Goal: Transaction & Acquisition: Purchase product/service

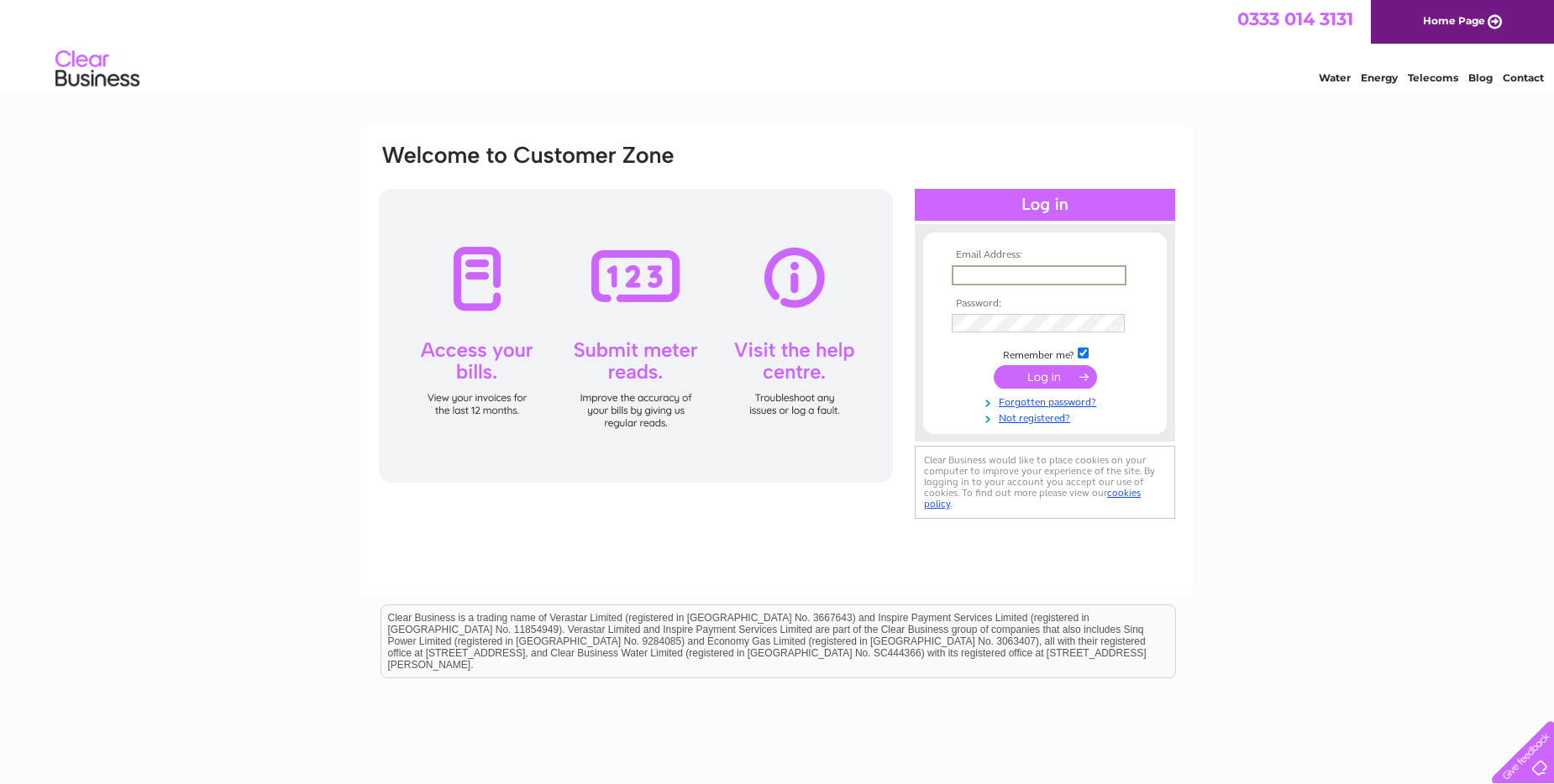
click at [955, 274] on input "text" at bounding box center [1039, 275] width 175 height 20
type input "[EMAIL_ADDRESS]"
click at [994, 365] on input "submit" at bounding box center [1045, 377] width 104 height 24
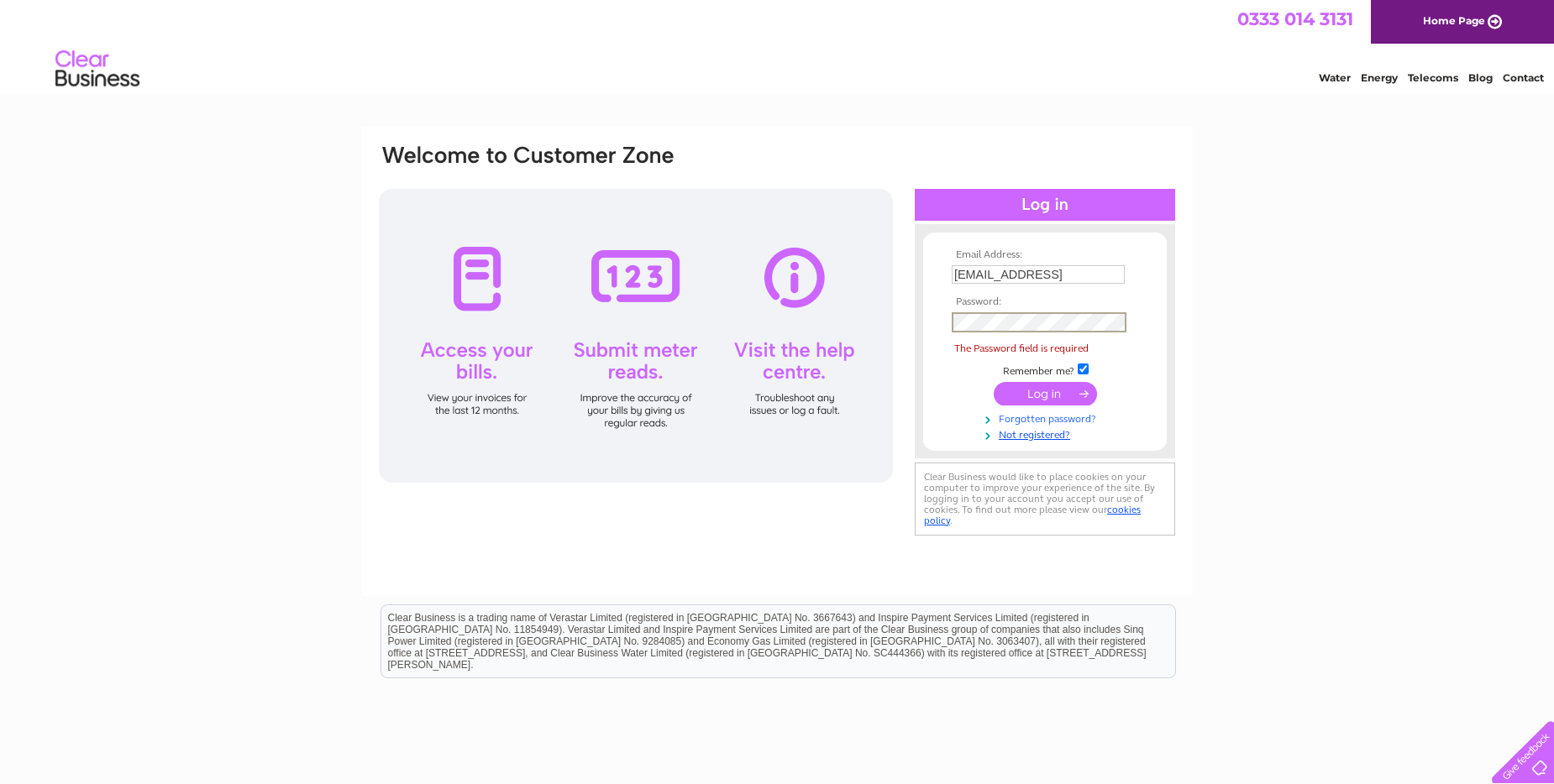
click at [1028, 420] on link "Forgotten password?" at bounding box center [1047, 417] width 191 height 16
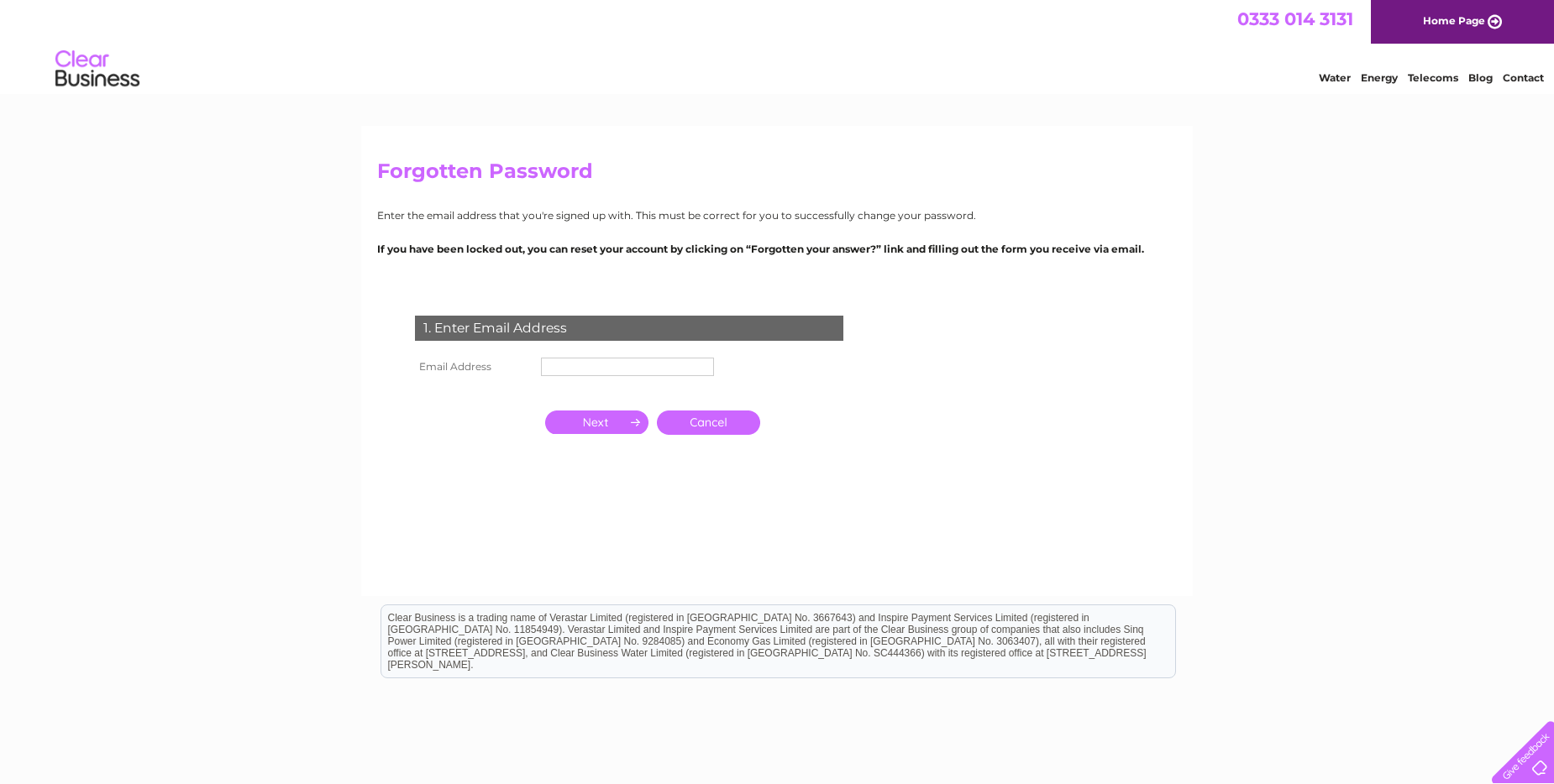
click at [544, 368] on input "text" at bounding box center [627, 367] width 173 height 18
type input "frankhaxton@outlook.com"
click at [625, 422] on input "button" at bounding box center [597, 422] width 104 height 24
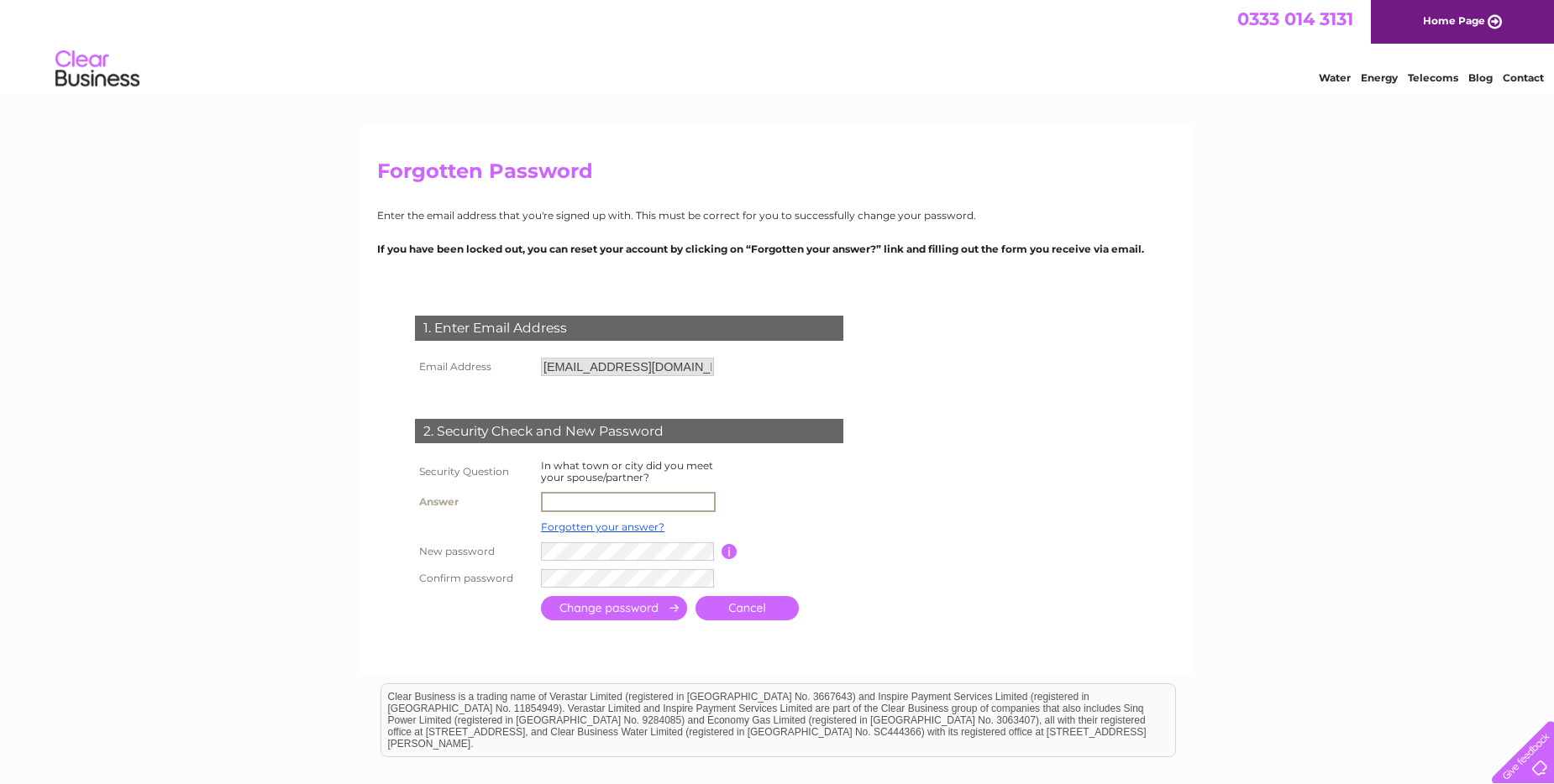
click at [546, 502] on input "text" at bounding box center [628, 502] width 175 height 20
type input "Osnabruck"
click at [541, 596] on input "submit" at bounding box center [614, 608] width 146 height 25
click at [651, 609] on input "submit" at bounding box center [614, 607] width 146 height 25
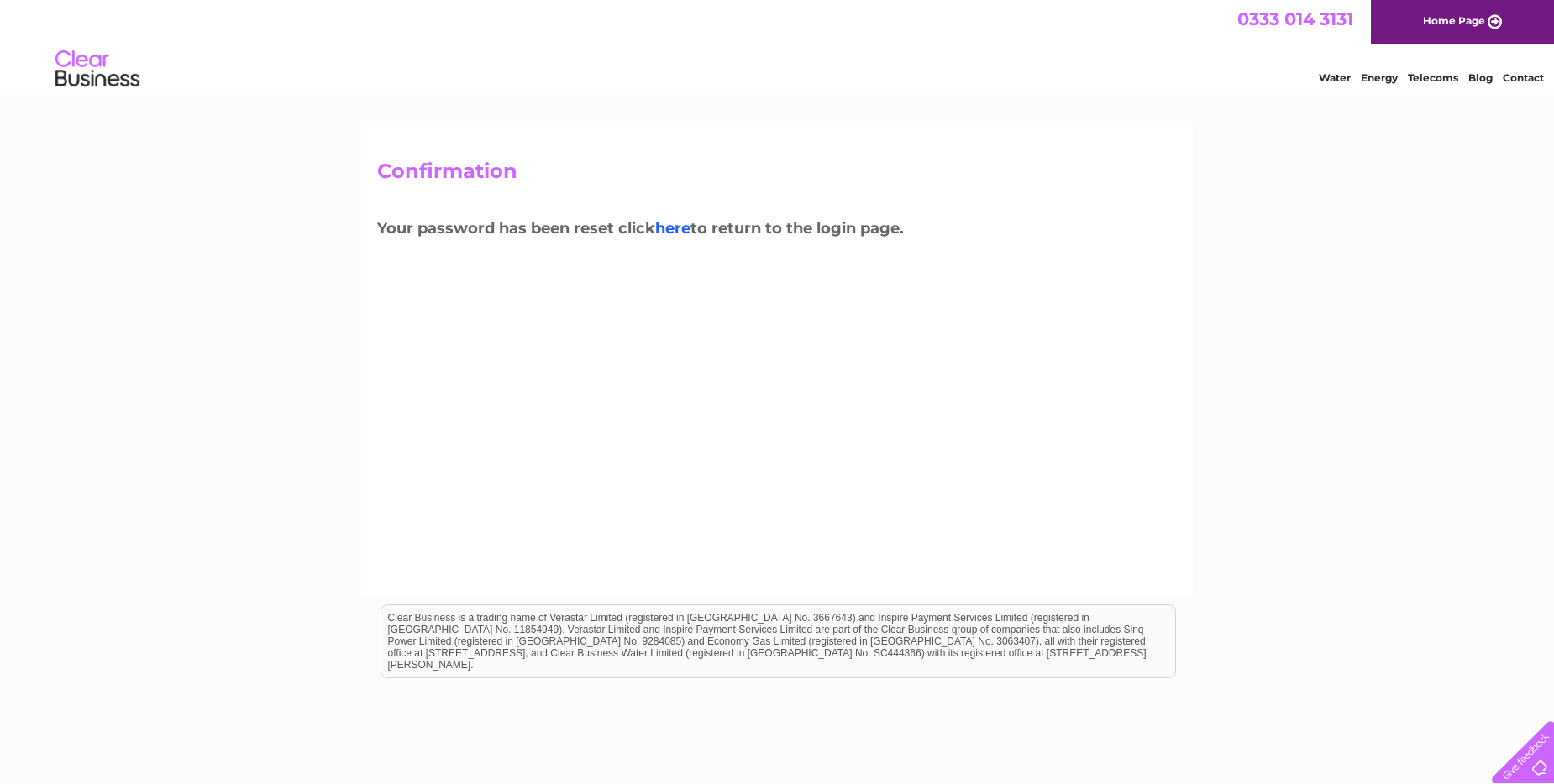
click at [679, 229] on link "here" at bounding box center [672, 229] width 35 height 18
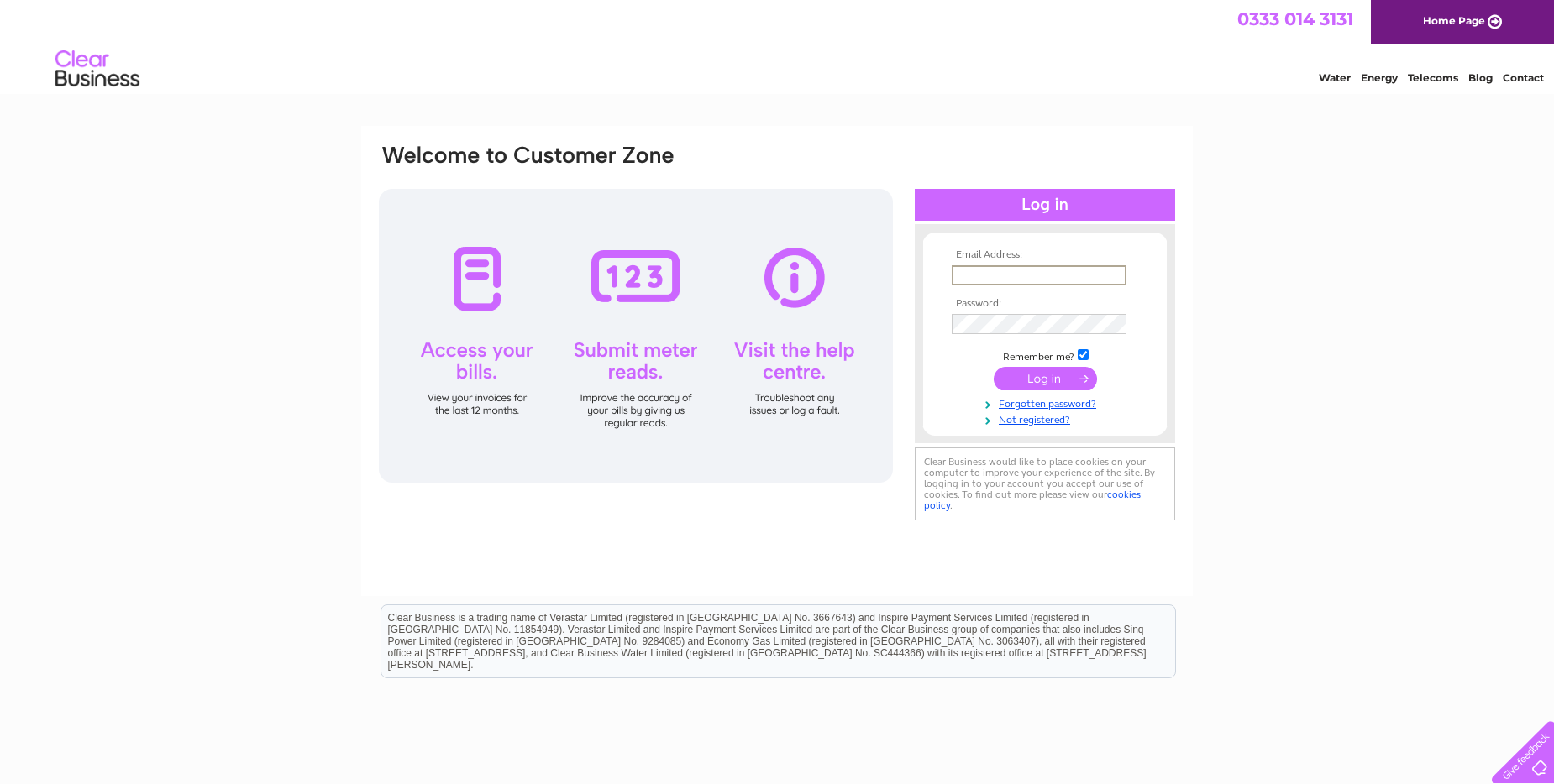
click at [955, 274] on input "text" at bounding box center [1039, 275] width 175 height 20
type input "[EMAIL_ADDRESS][DOMAIN_NAME]"
click at [1030, 372] on input "submit" at bounding box center [1045, 375] width 104 height 24
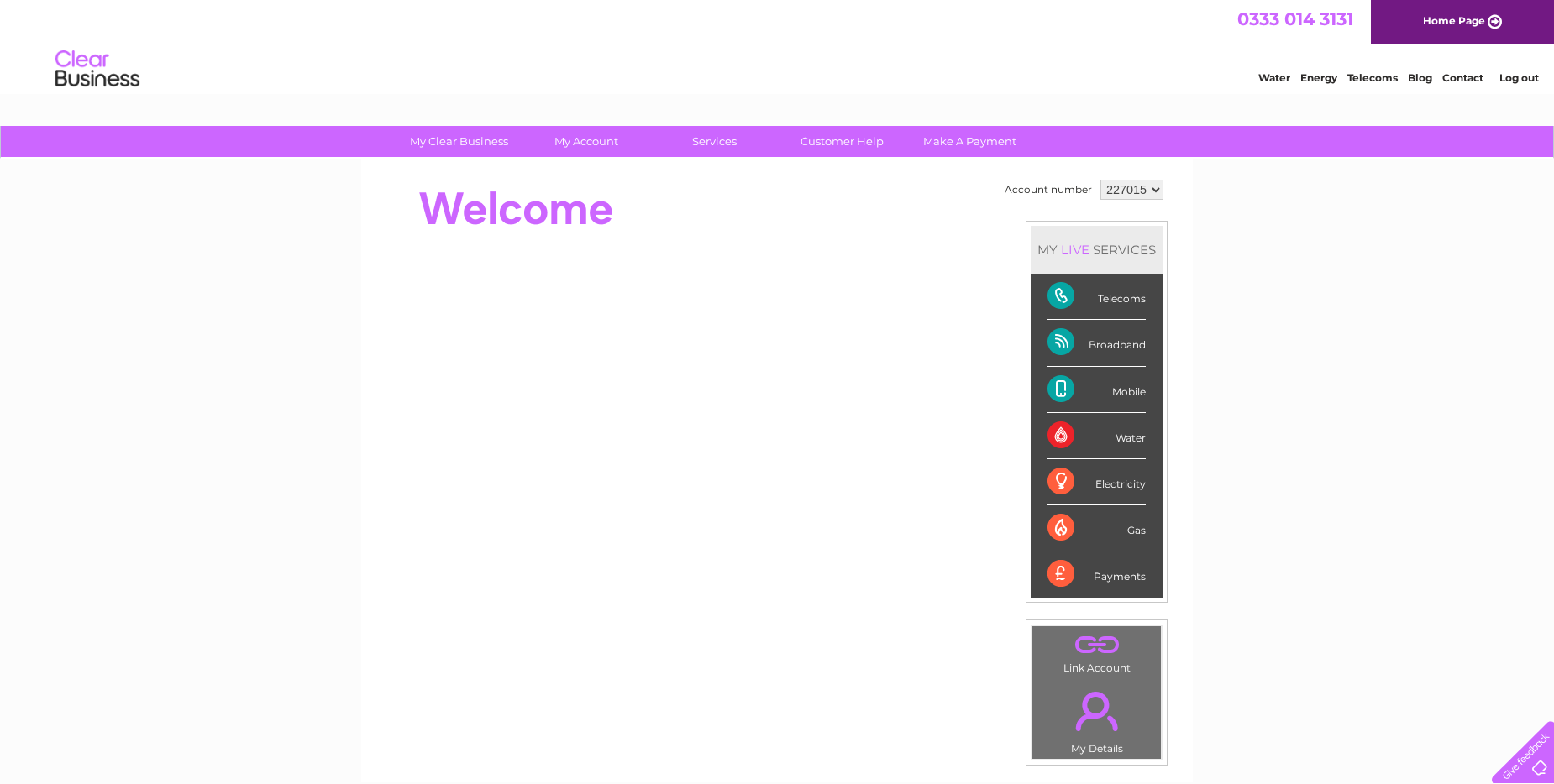
click at [1065, 296] on div "Telecoms" at bounding box center [1097, 297] width 98 height 46
click at [1062, 297] on div "Telecoms" at bounding box center [1097, 297] width 98 height 46
drag, startPoint x: 1062, startPoint y: 297, endPoint x: 1060, endPoint y: 335, distance: 38.1
click at [1060, 335] on div "Broadband" at bounding box center [1097, 342] width 98 height 46
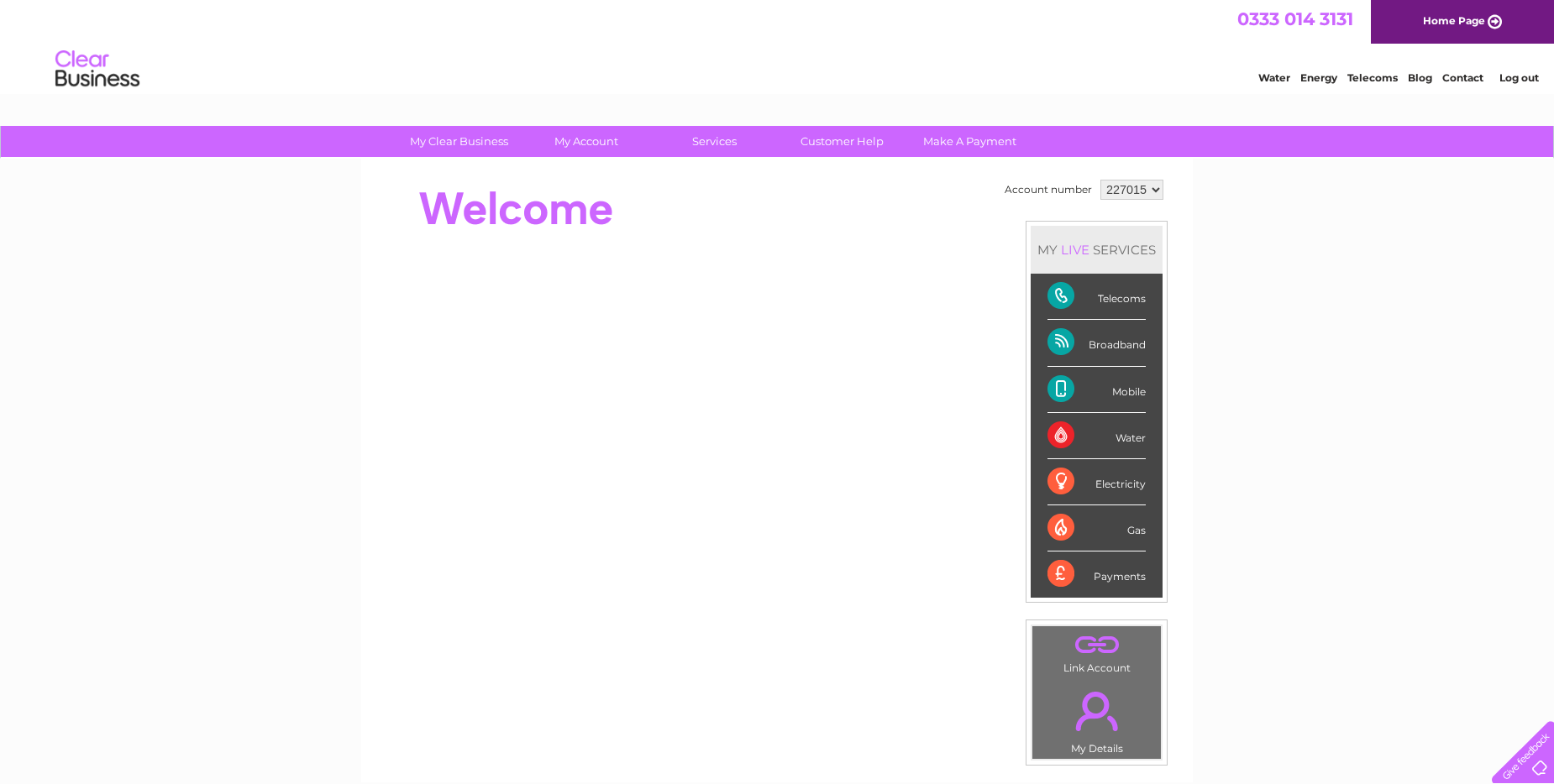
click at [1051, 389] on div "Mobile" at bounding box center [1097, 390] width 98 height 46
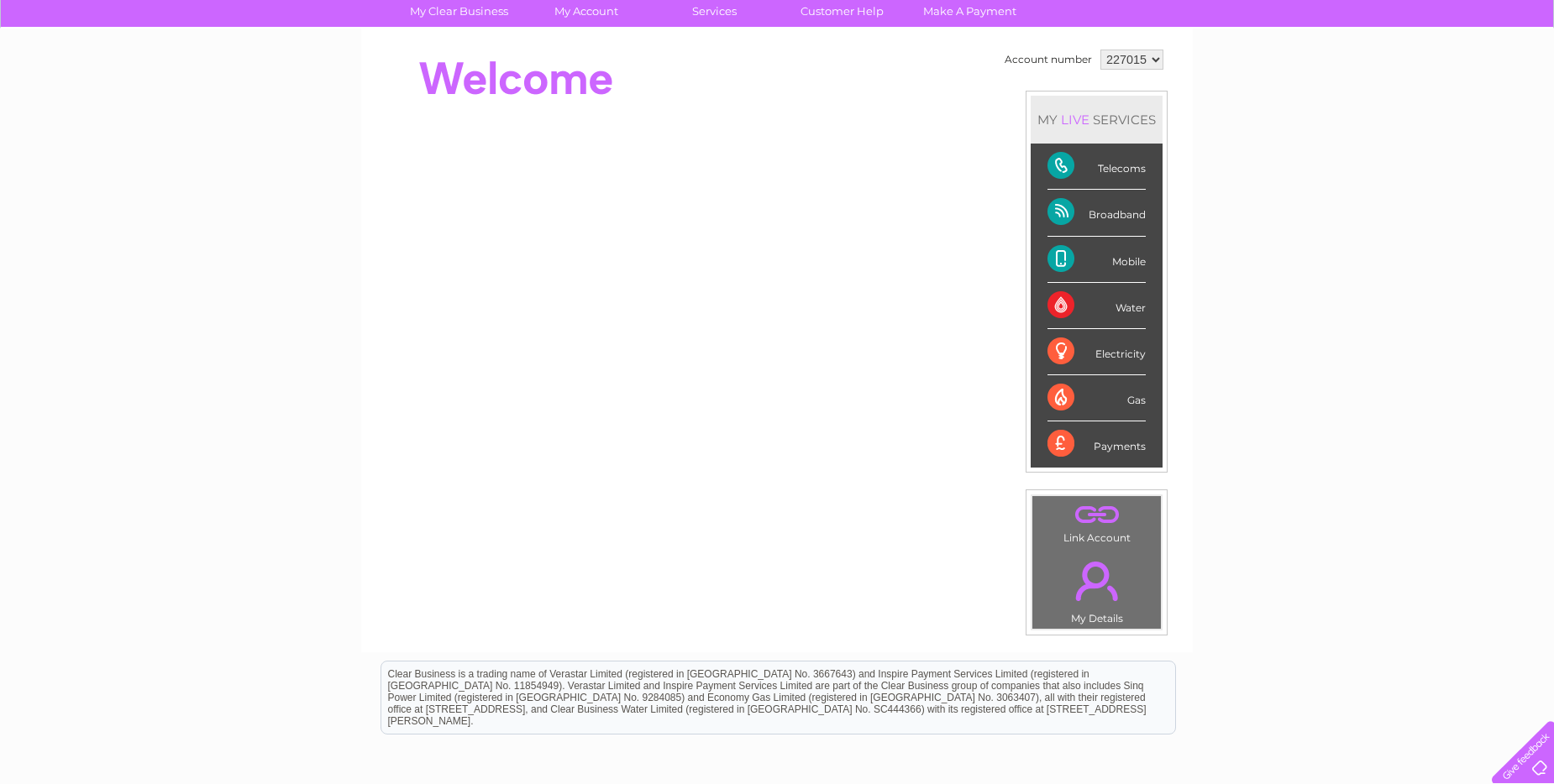
scroll to position [46, 0]
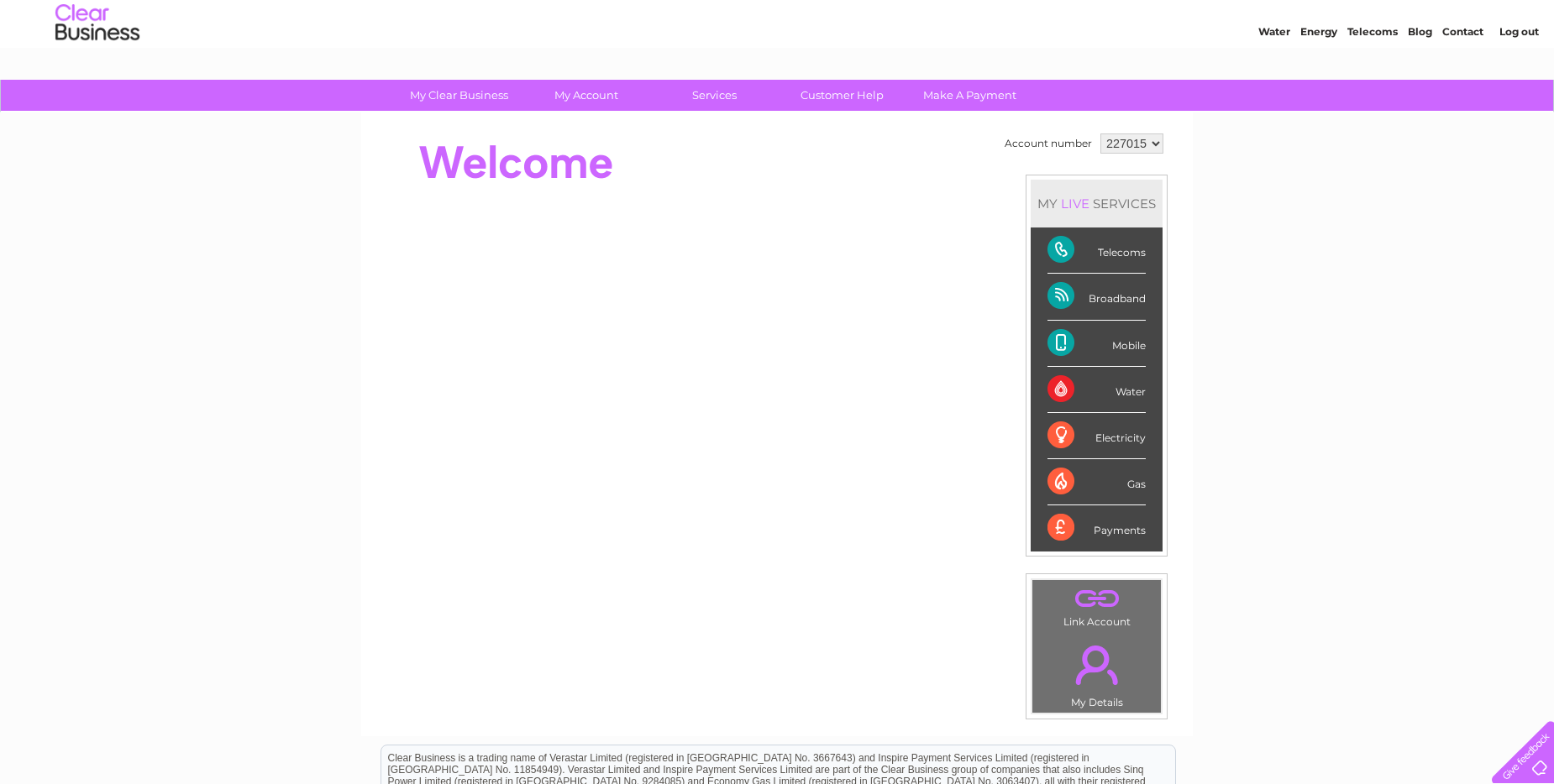
click at [1128, 531] on div "Payments" at bounding box center [1097, 528] width 98 height 45
click at [1058, 527] on div "Payments" at bounding box center [1097, 528] width 98 height 45
click at [1059, 522] on div "Payments" at bounding box center [1097, 528] width 98 height 45
click at [1104, 523] on div "Payments" at bounding box center [1097, 528] width 98 height 45
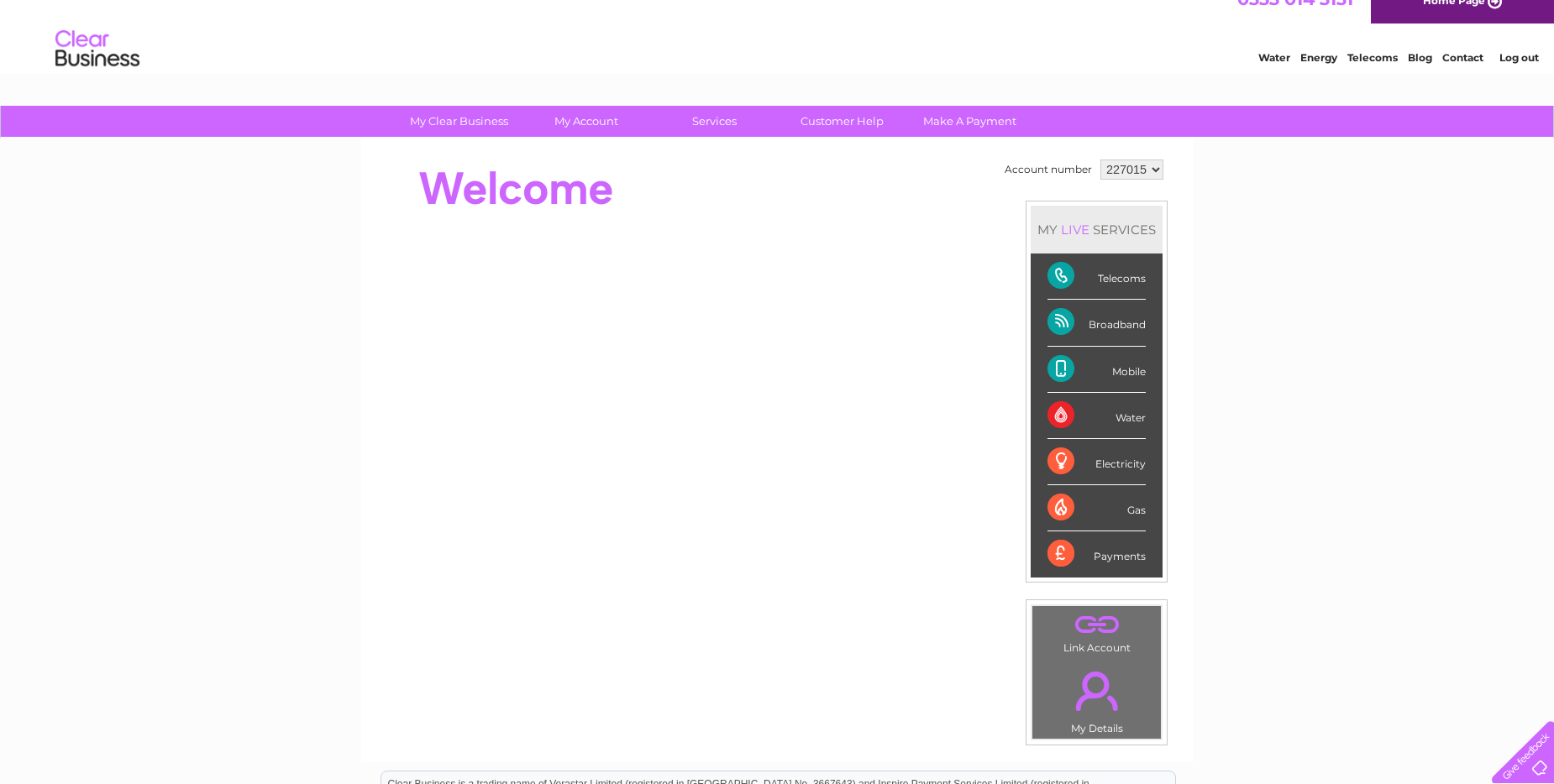
scroll to position [0, 0]
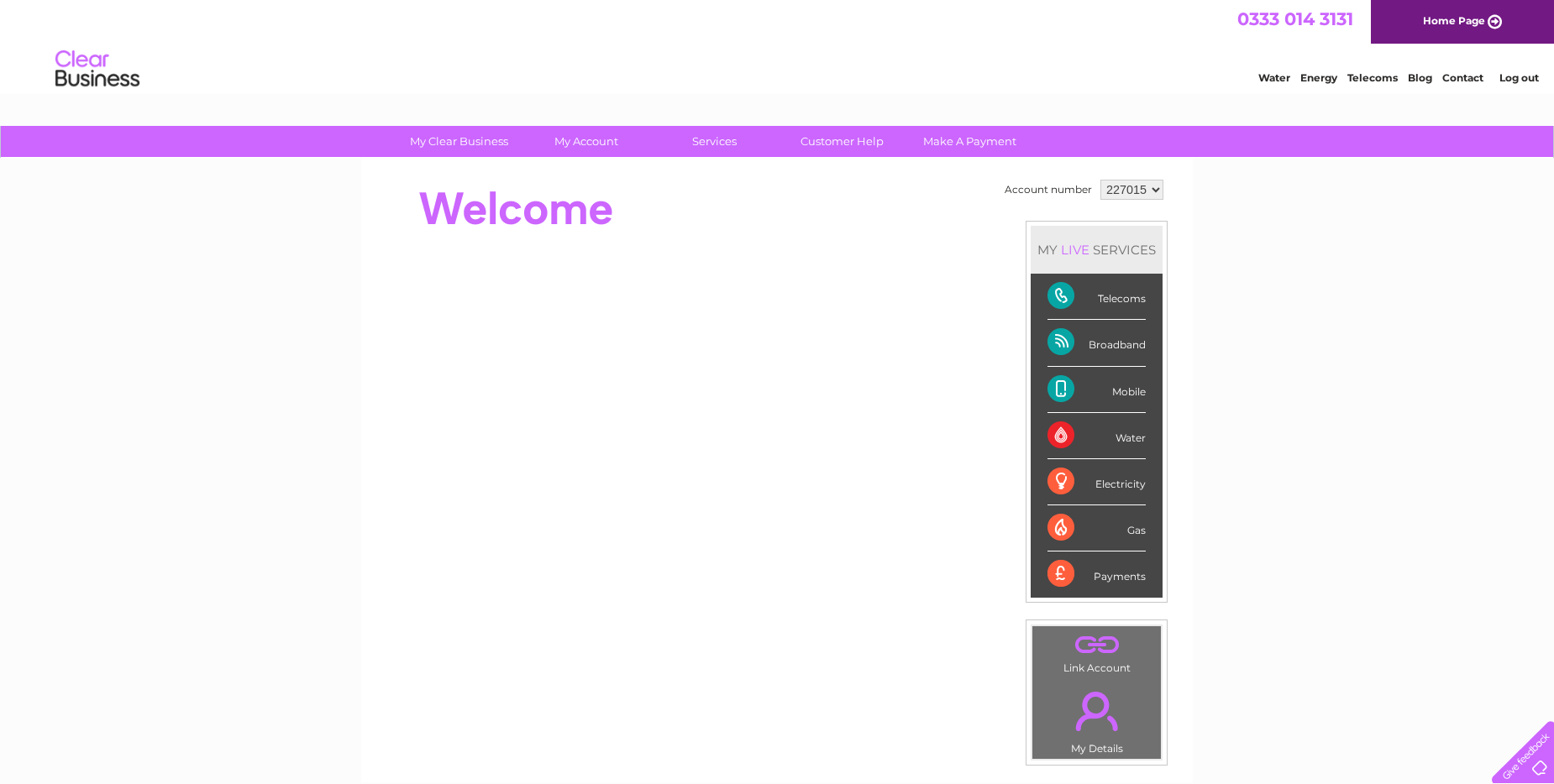
click at [1062, 296] on div "Telecoms" at bounding box center [1097, 297] width 98 height 46
click at [1116, 300] on div "Telecoms" at bounding box center [1097, 297] width 98 height 46
drag, startPoint x: 1116, startPoint y: 300, endPoint x: 1127, endPoint y: 305, distance: 12.1
click at [1127, 305] on div "Telecoms" at bounding box center [1097, 297] width 98 height 46
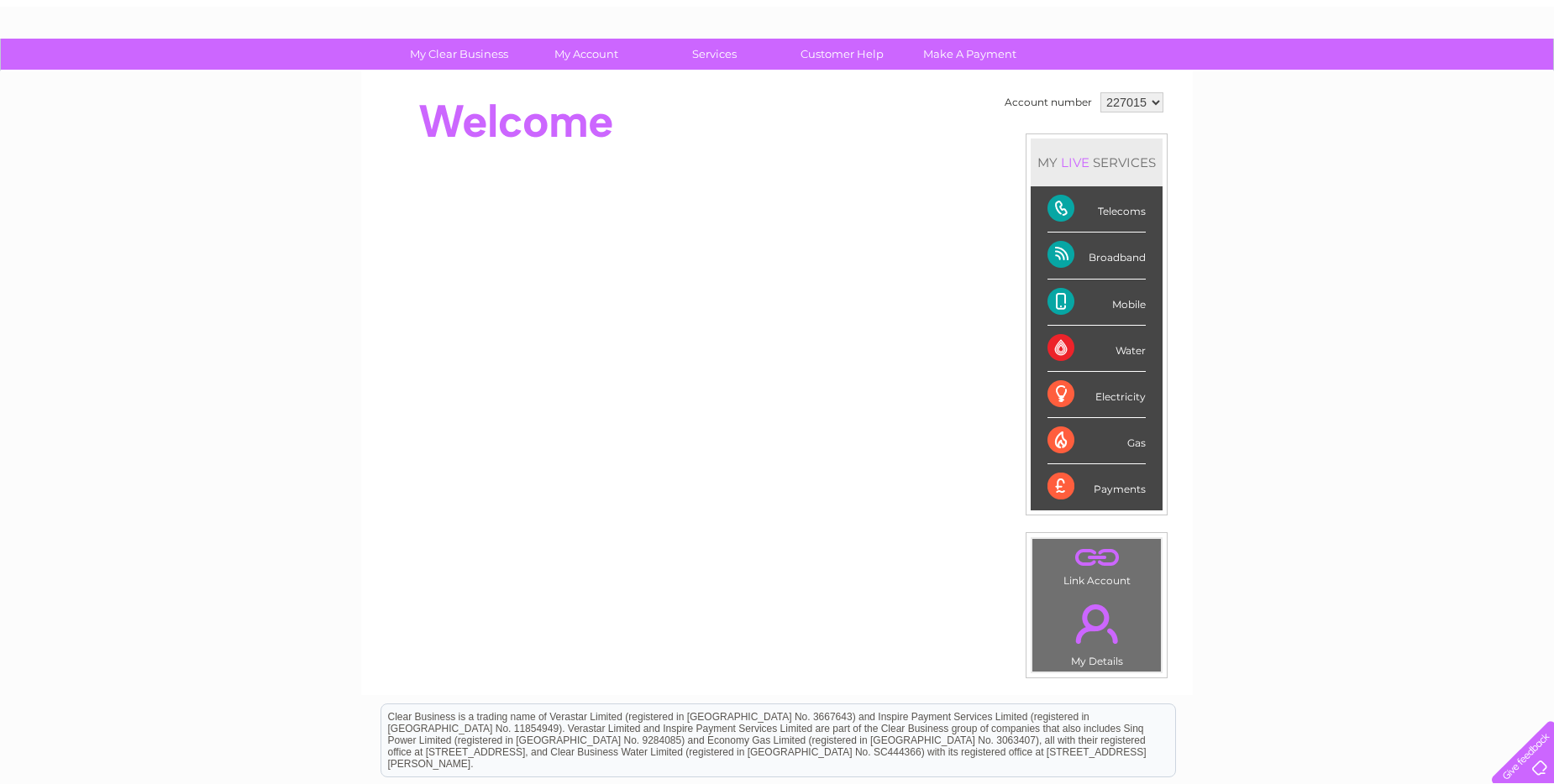
scroll to position [46, 0]
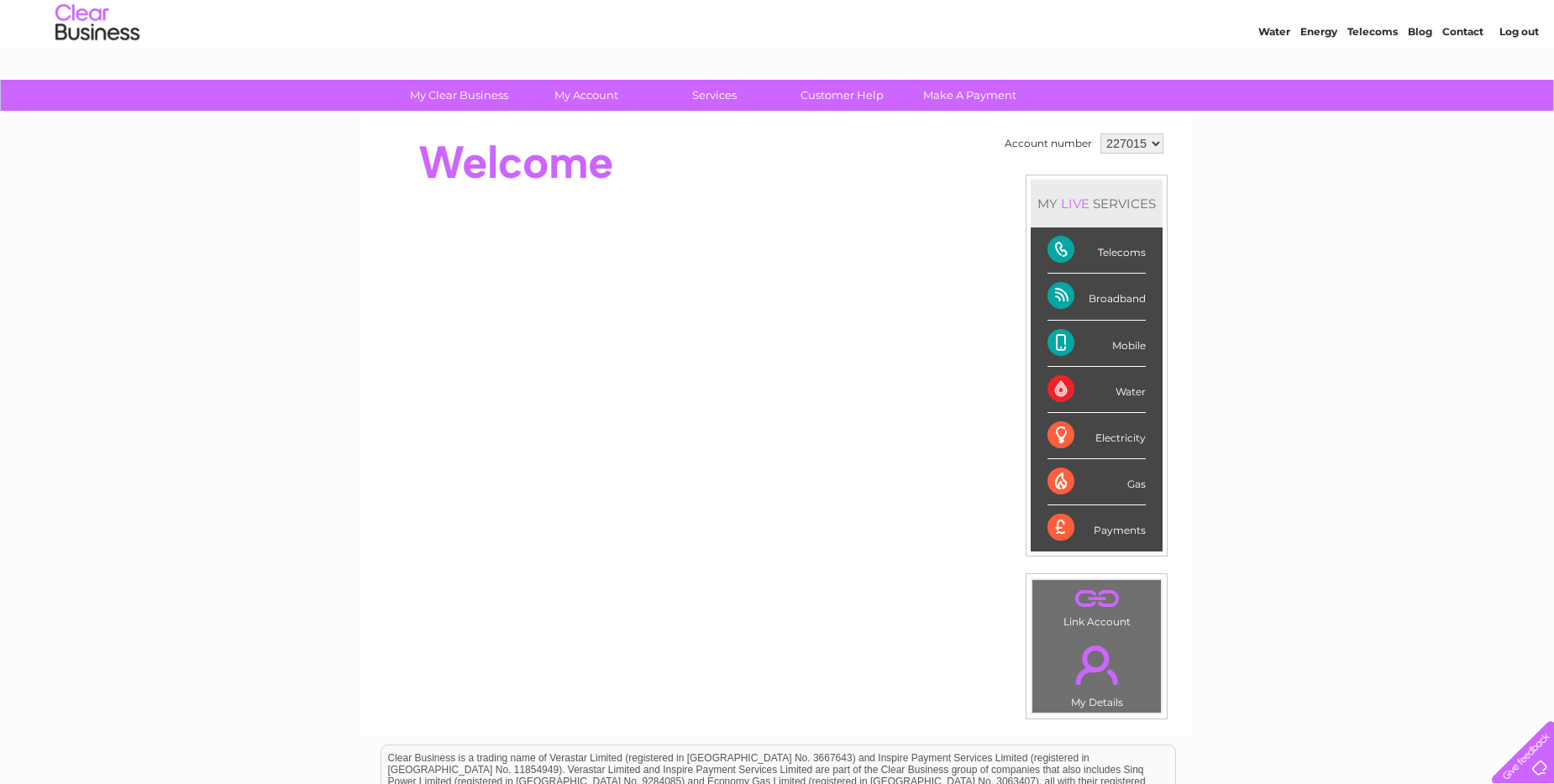
click at [1058, 341] on div "Mobile" at bounding box center [1097, 343] width 98 height 46
click at [1054, 288] on div "Broadband" at bounding box center [1097, 297] width 98 height 46
click at [1059, 252] on div "Telecoms" at bounding box center [1097, 251] width 98 height 46
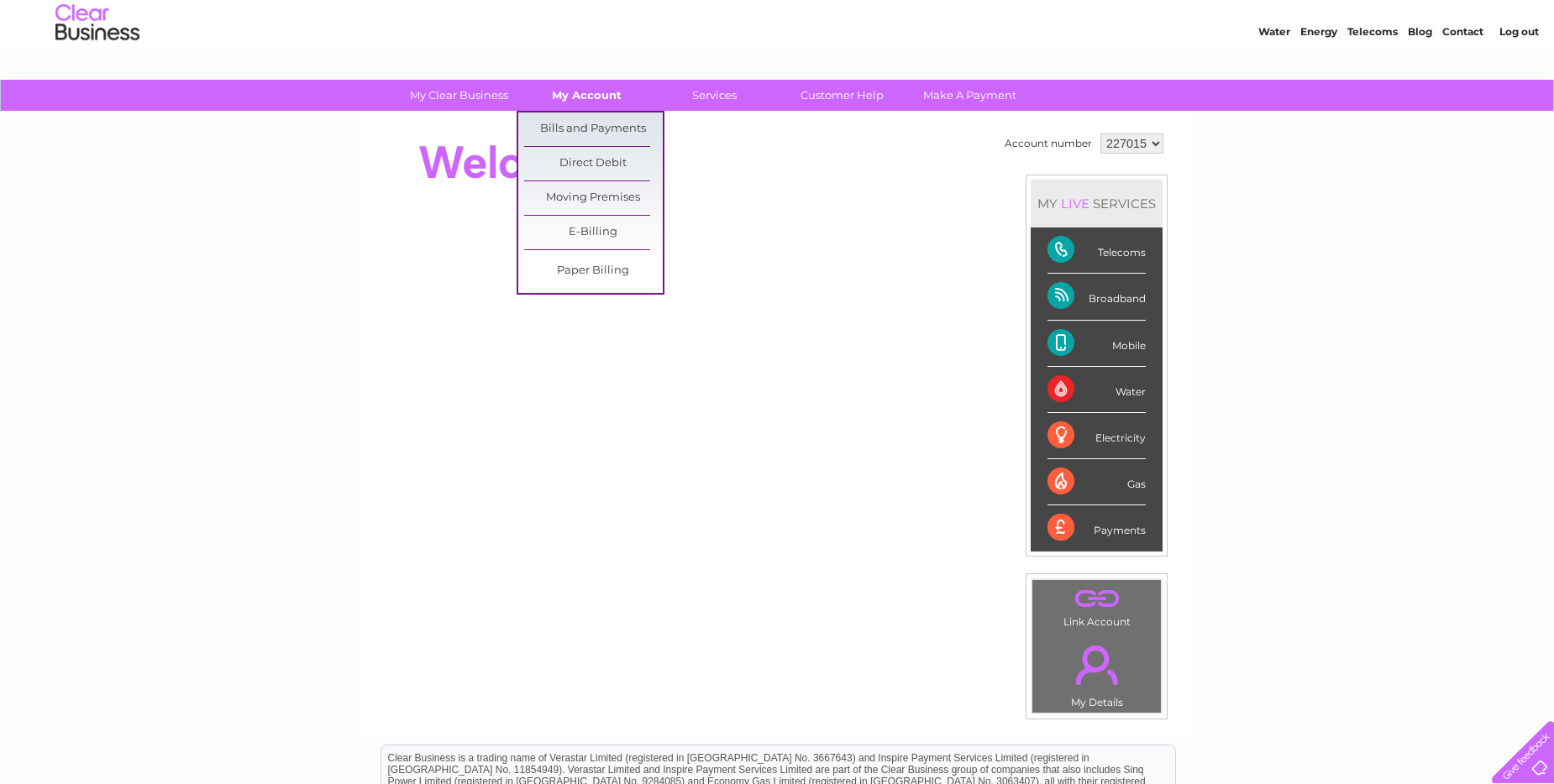
click at [593, 94] on link "My Account" at bounding box center [586, 95] width 139 height 31
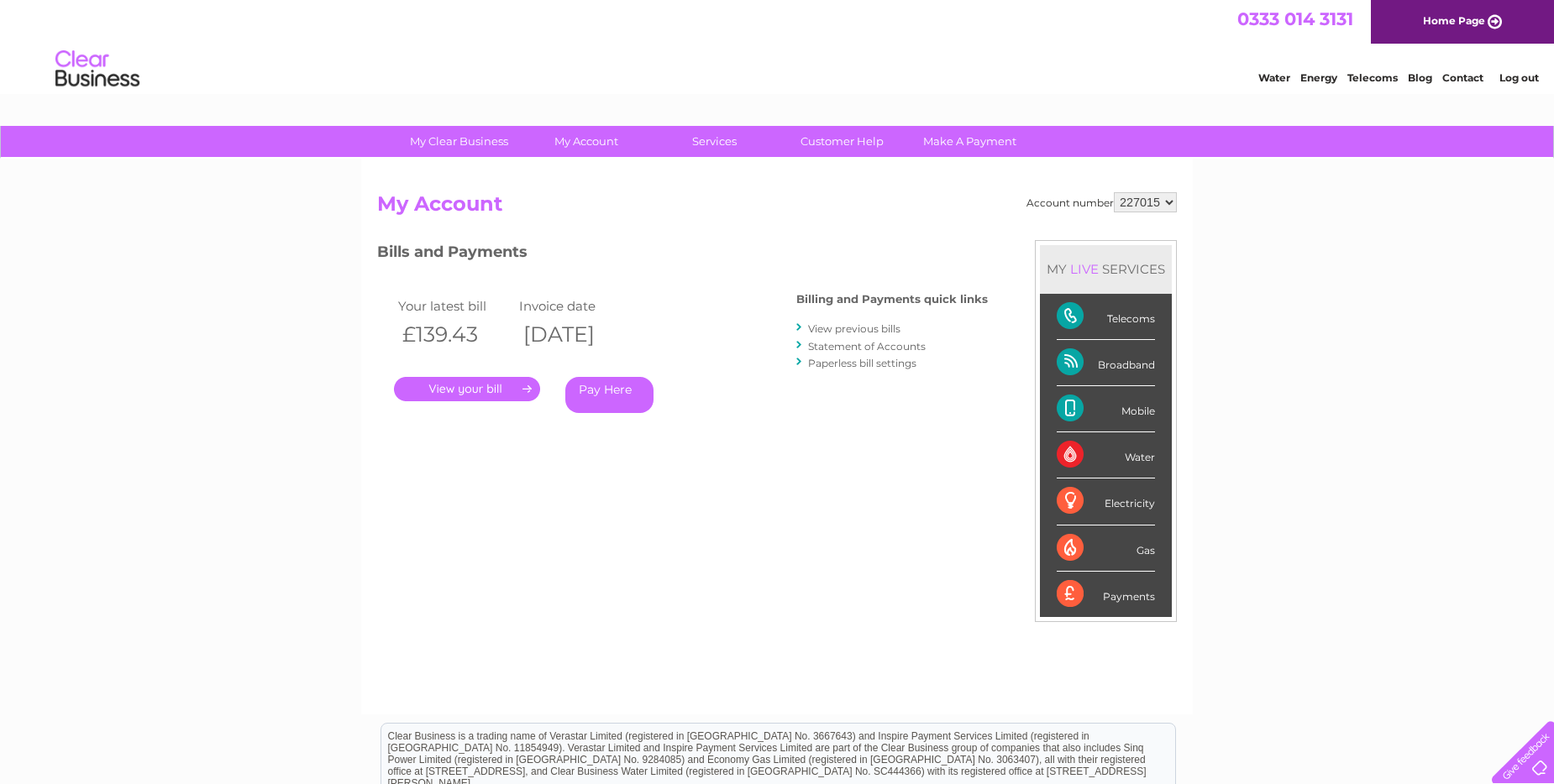
click at [1066, 317] on div "Telecoms" at bounding box center [1106, 317] width 98 height 46
click at [1070, 356] on div "Broadband" at bounding box center [1106, 363] width 98 height 46
click at [837, 140] on link "Customer Help" at bounding box center [842, 141] width 139 height 31
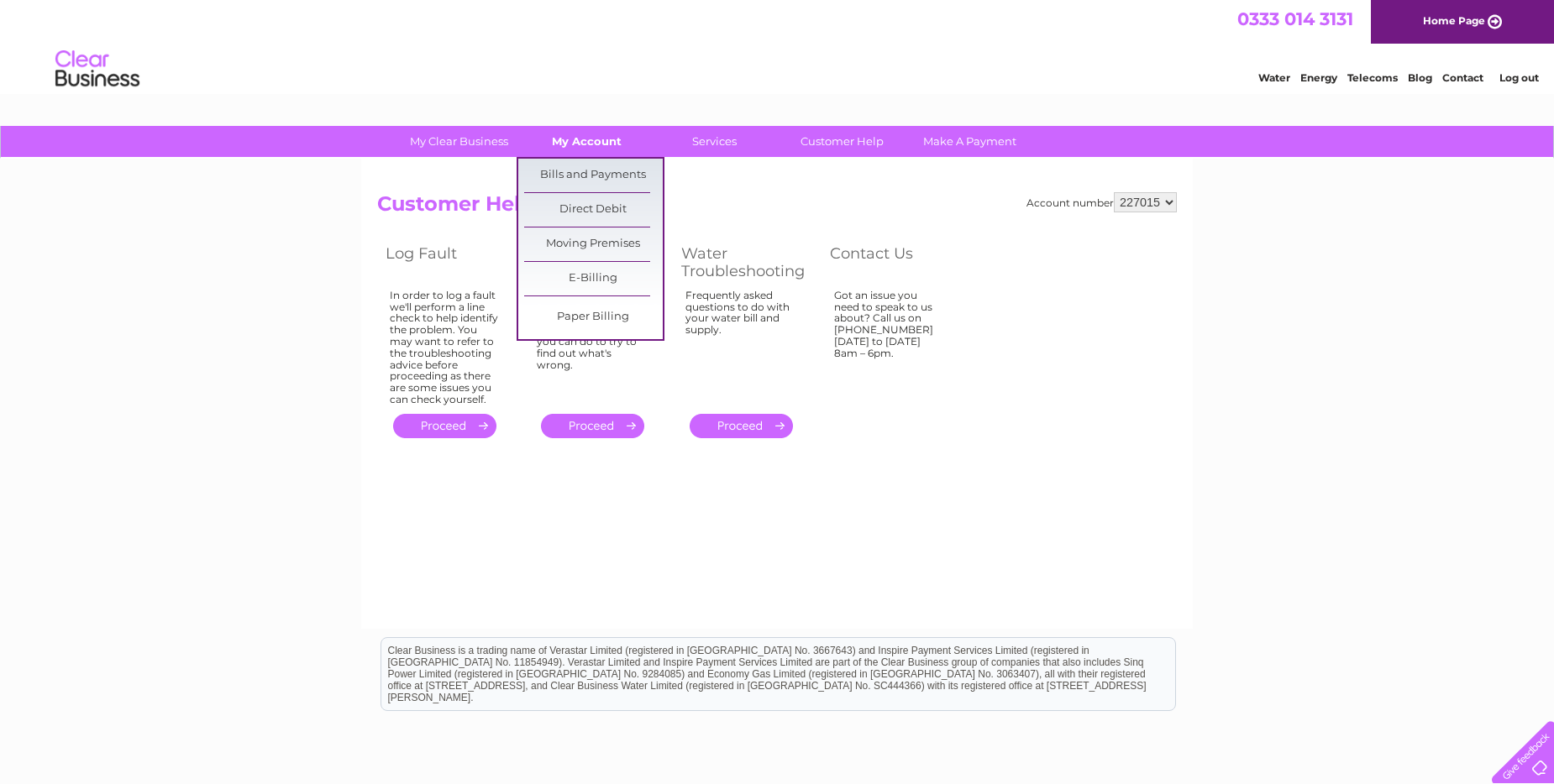
click at [588, 137] on link "My Account" at bounding box center [586, 141] width 139 height 31
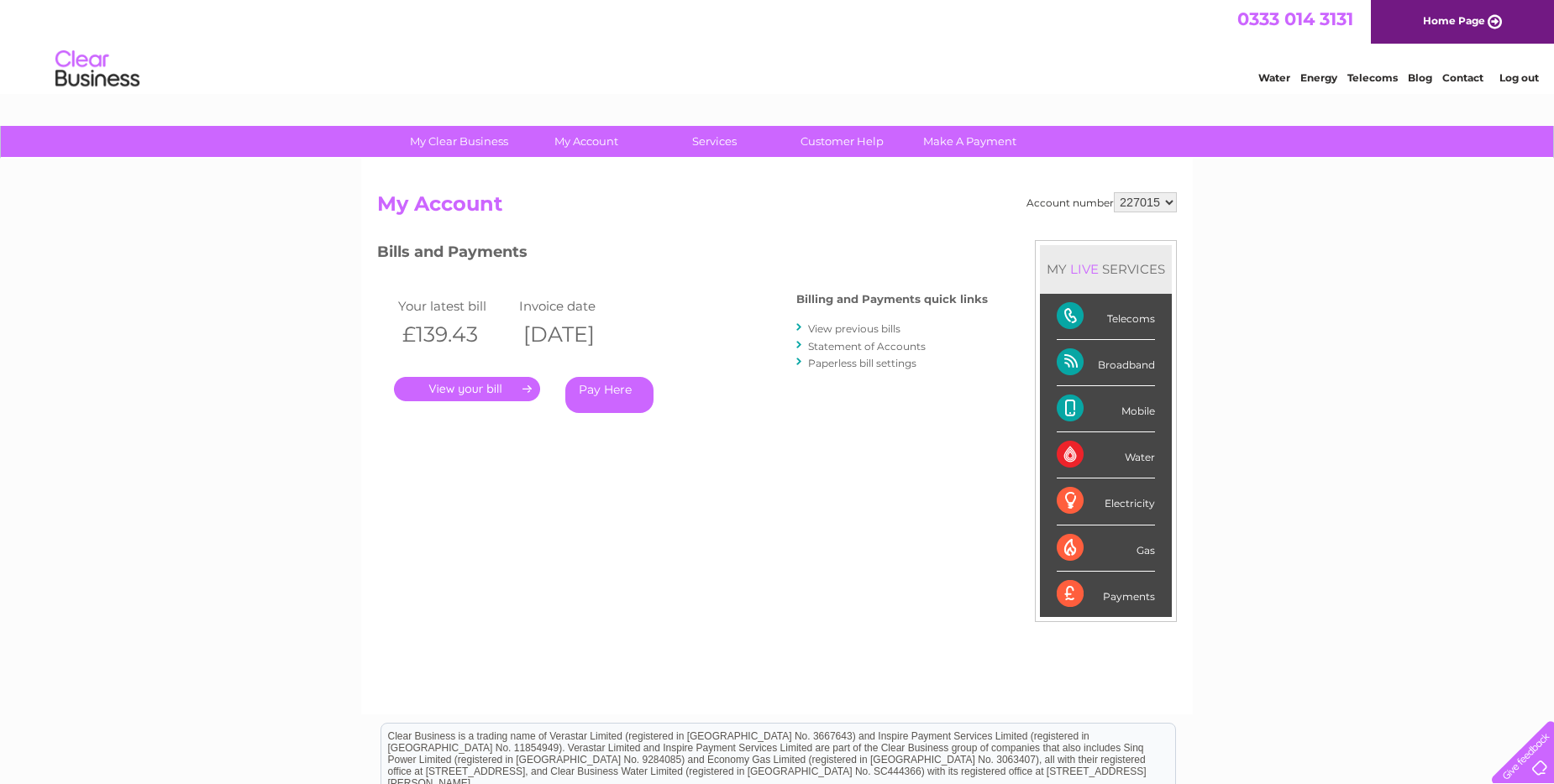
click at [480, 387] on link "." at bounding box center [467, 389] width 146 height 25
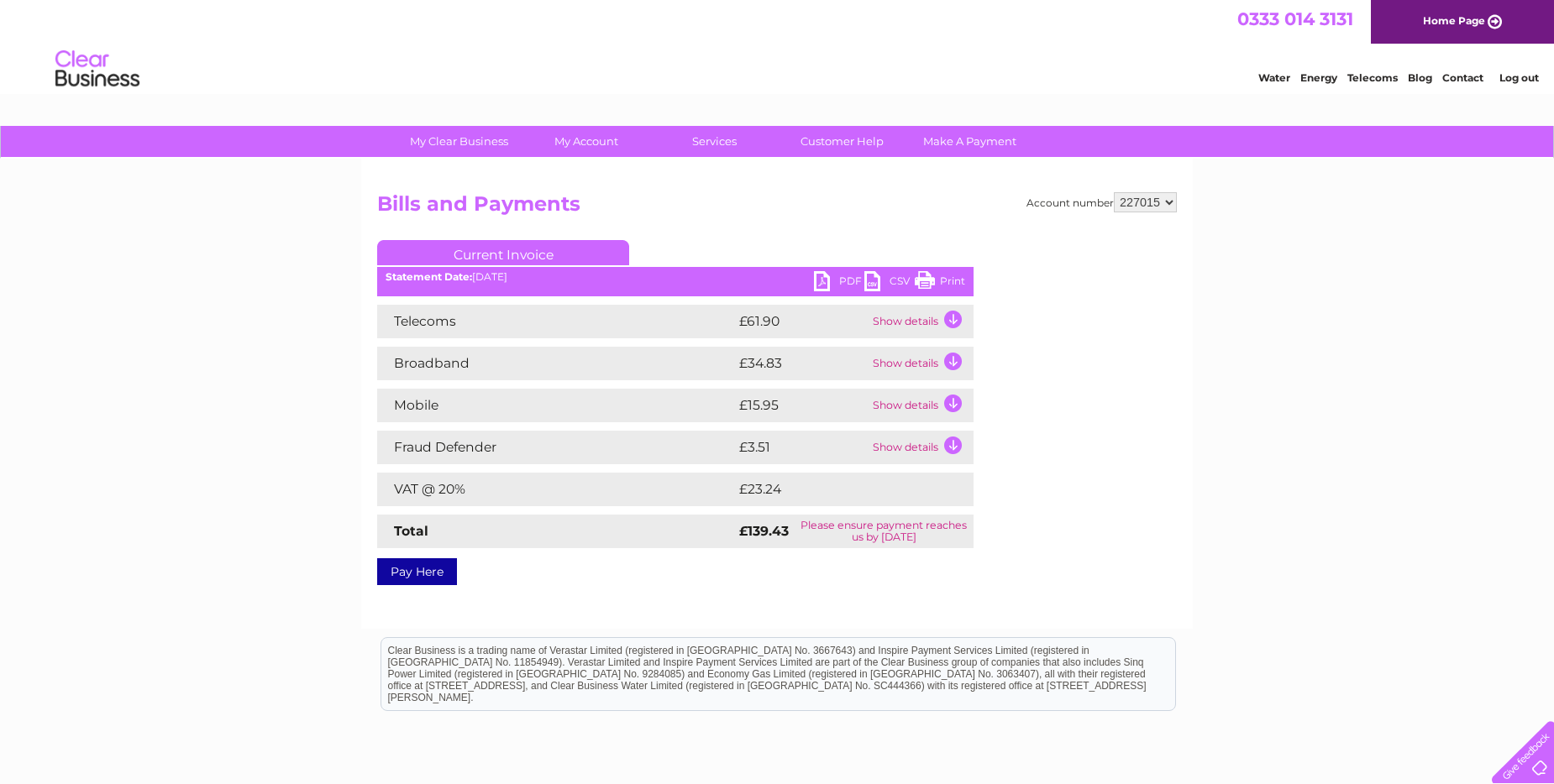
click at [417, 574] on link "Pay Here" at bounding box center [417, 571] width 80 height 27
click at [430, 566] on link "Pay Here" at bounding box center [417, 571] width 80 height 27
click at [914, 319] on td "Show details" at bounding box center [921, 321] width 105 height 34
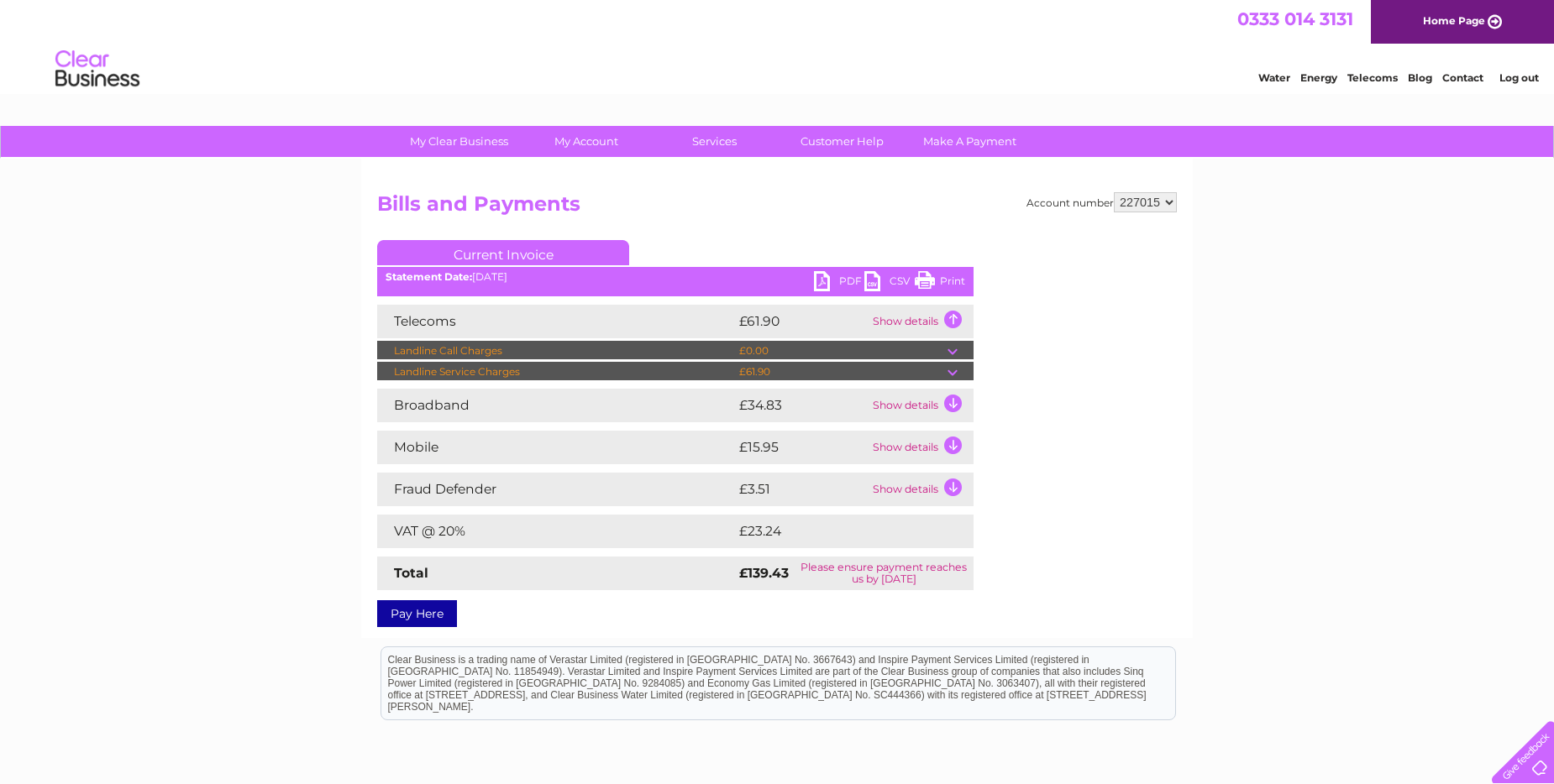
click at [954, 353] on td at bounding box center [961, 351] width 26 height 20
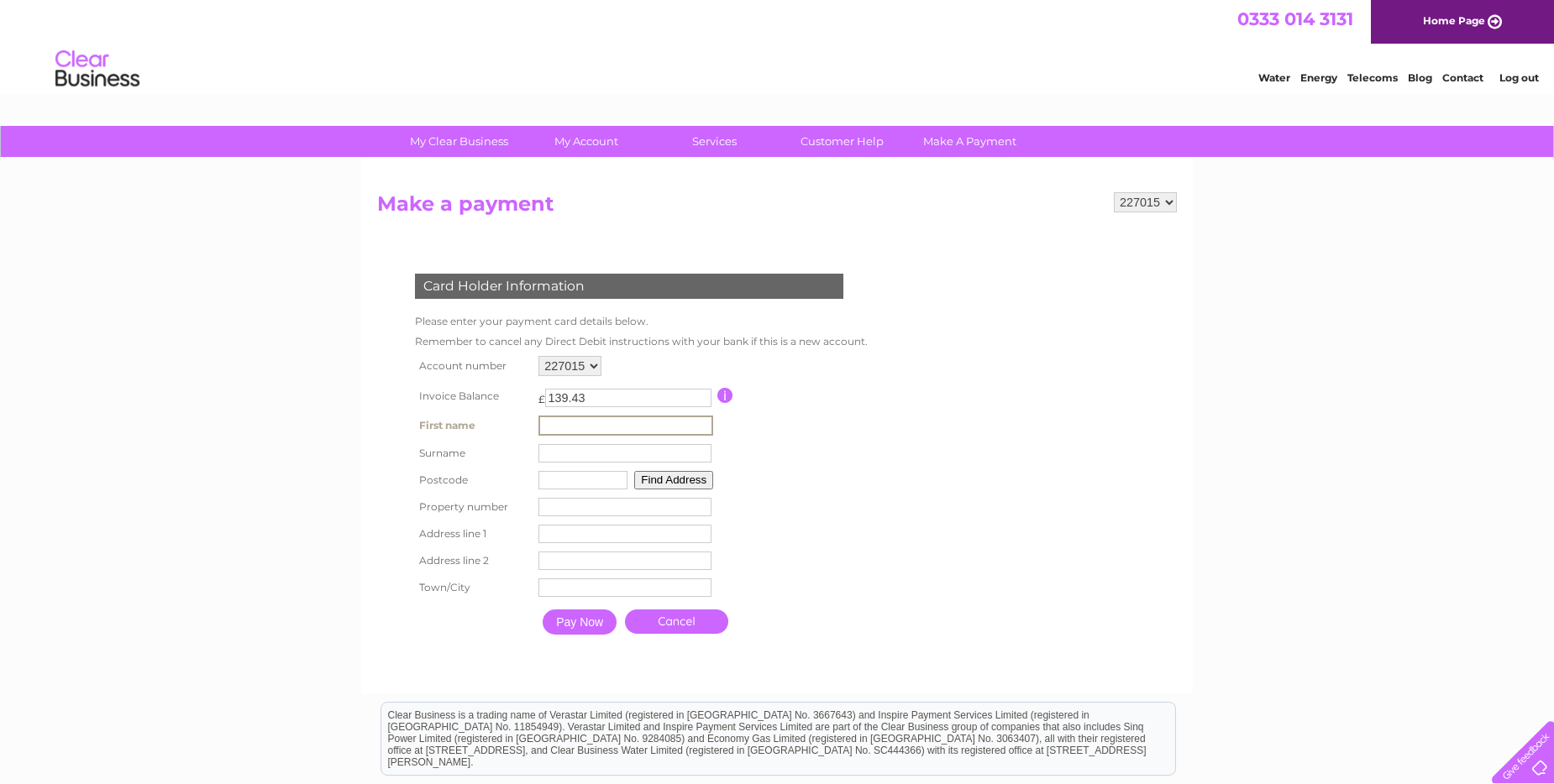
click at [539, 424] on input "text" at bounding box center [625, 426] width 175 height 20
type input "[PERSON_NAME]"
type input "CB23 2TR"
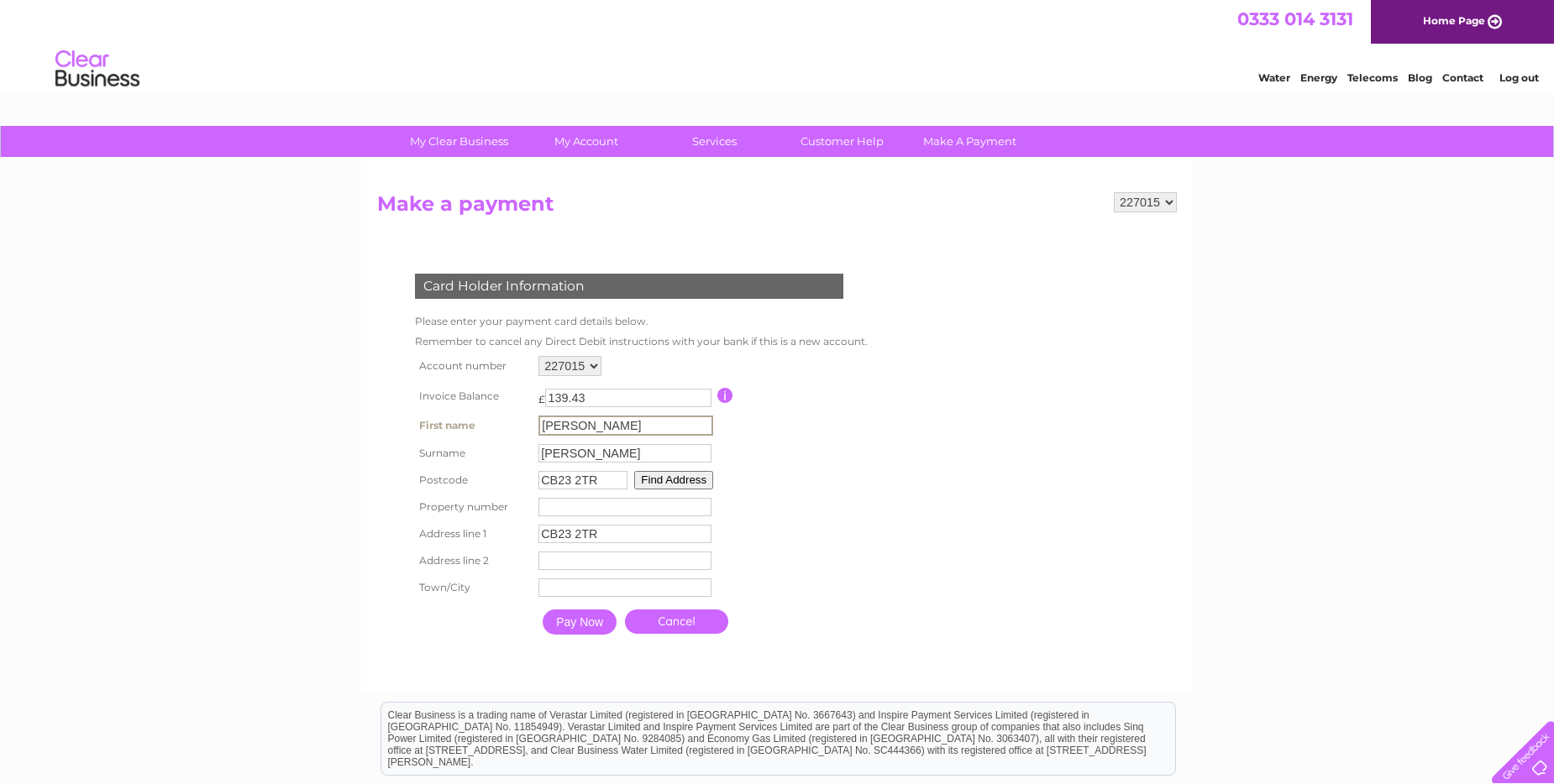
type input "The Gatehouse, [PERSON_NAME][GEOGRAPHIC_DATA][PERSON_NAME], [GEOGRAPHIC_DATA]"
click at [567, 625] on input "Pay Now" at bounding box center [580, 622] width 73 height 25
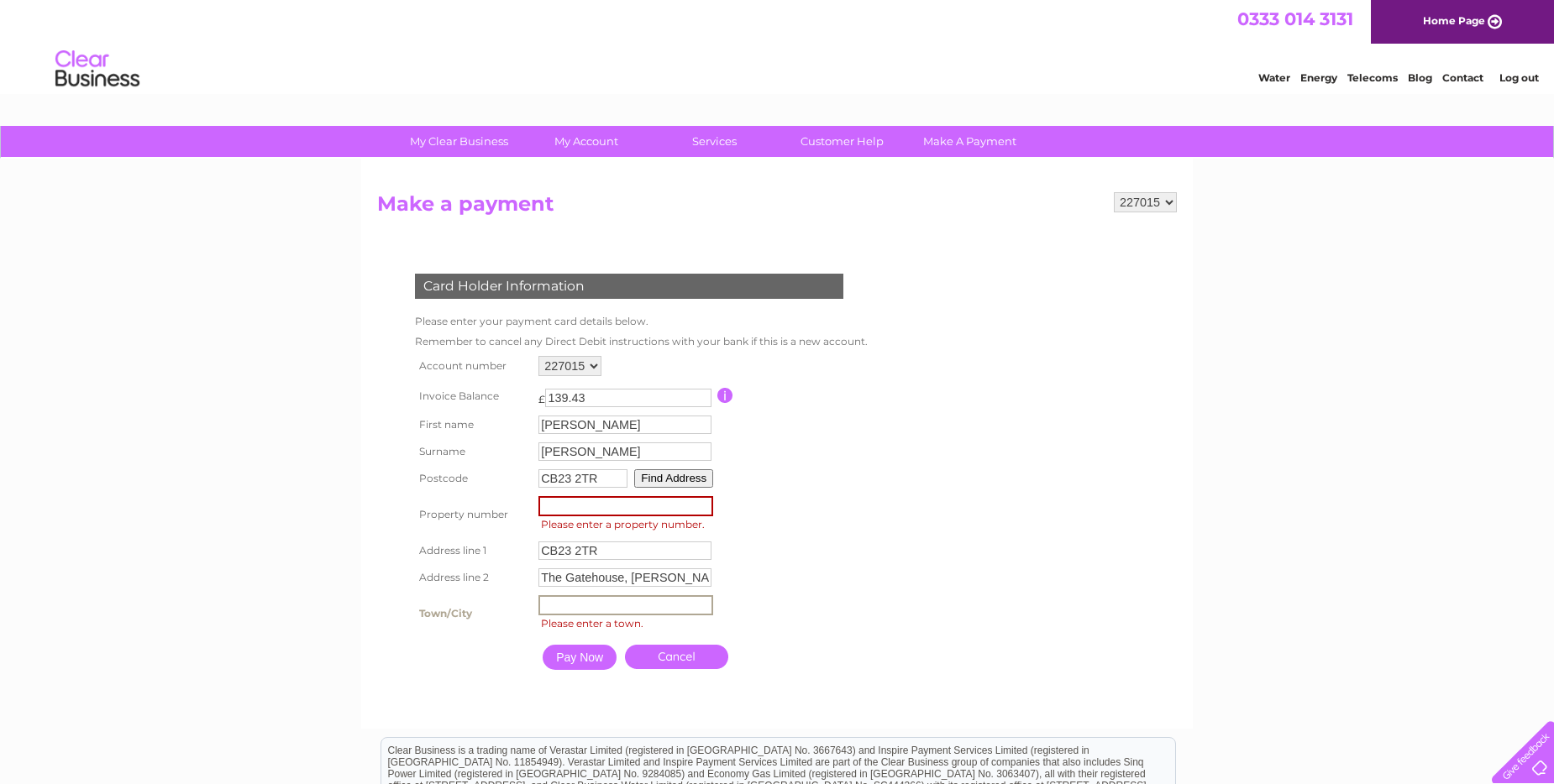
click at [547, 608] on input "text" at bounding box center [625, 606] width 175 height 20
type input "[GEOGRAPHIC_DATA]"
click at [583, 658] on input "Pay Now" at bounding box center [580, 656] width 73 height 25
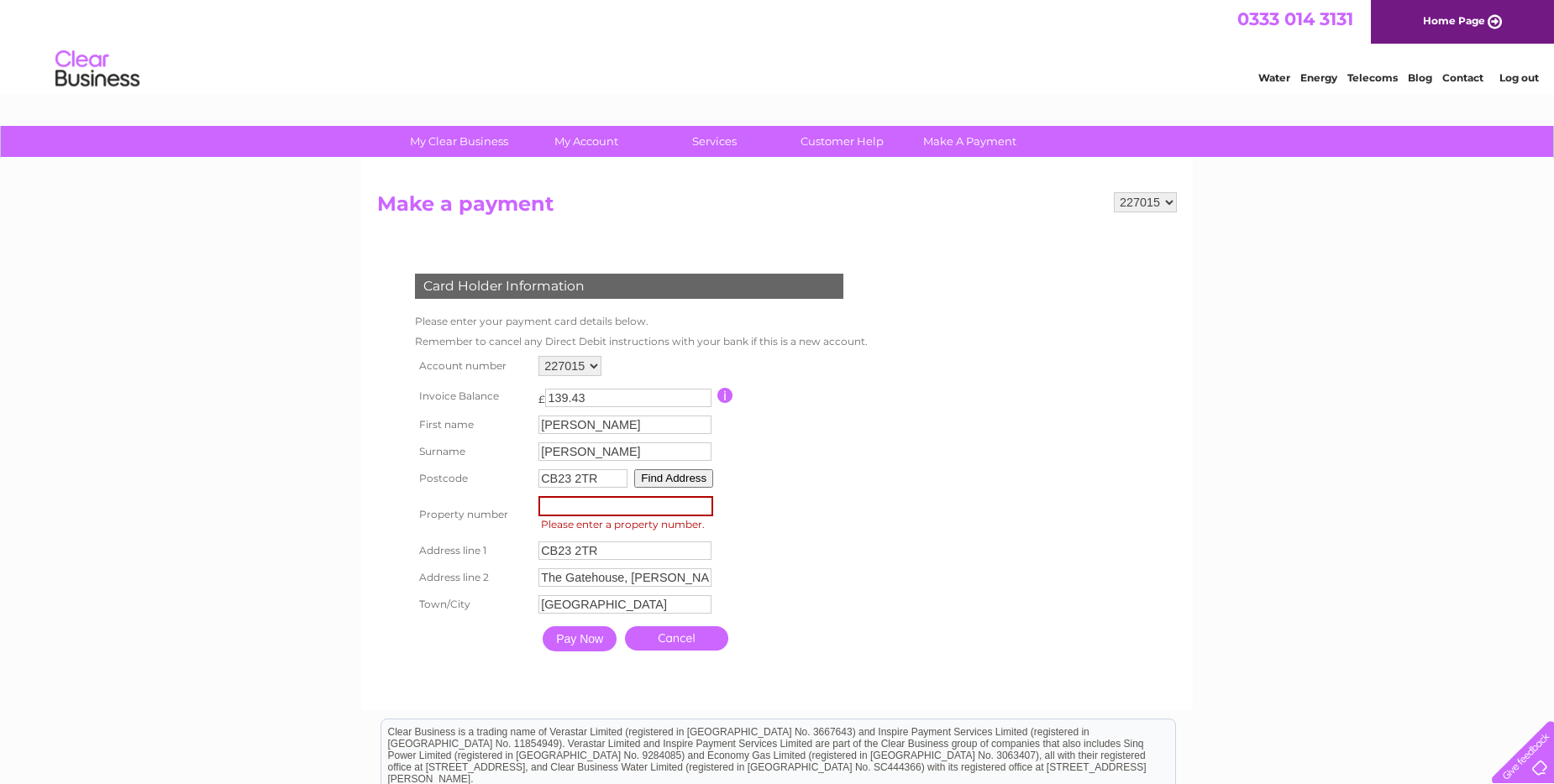
click at [542, 507] on input "number" at bounding box center [625, 507] width 175 height 20
click at [576, 638] on input "Pay Now" at bounding box center [580, 638] width 73 height 25
click at [545, 507] on input "number" at bounding box center [625, 507] width 175 height 20
type input "0"
click at [580, 641] on input "Pay Now" at bounding box center [579, 637] width 73 height 25
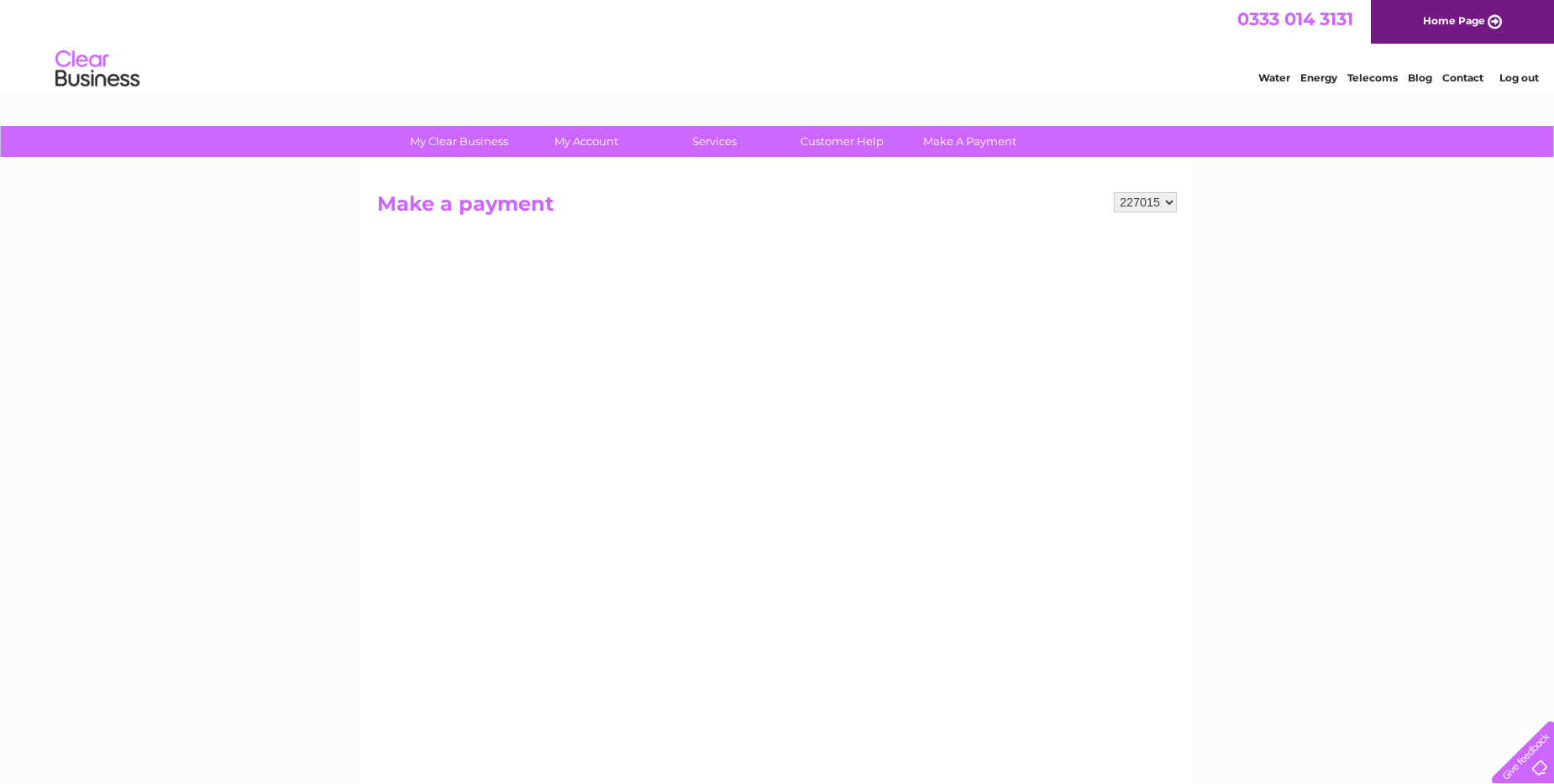
click at [1498, 19] on link "Home Page" at bounding box center [1462, 22] width 183 height 44
